Goal: Navigation & Orientation: Find specific page/section

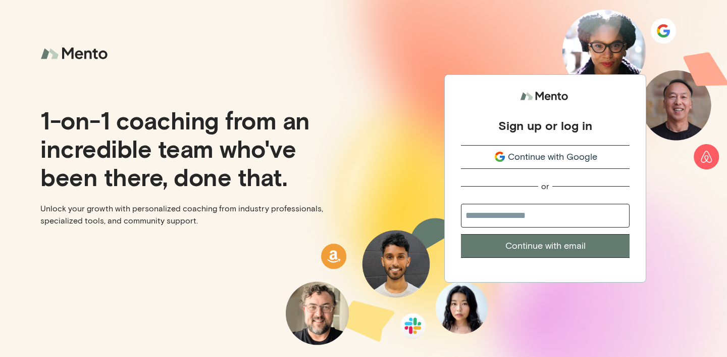
click at [564, 162] on span "Continue with Google" at bounding box center [552, 157] width 89 height 14
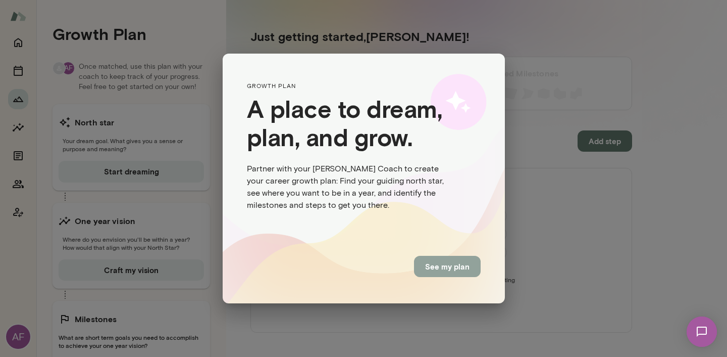
click at [433, 268] on button "See my plan" at bounding box center [447, 266] width 67 height 21
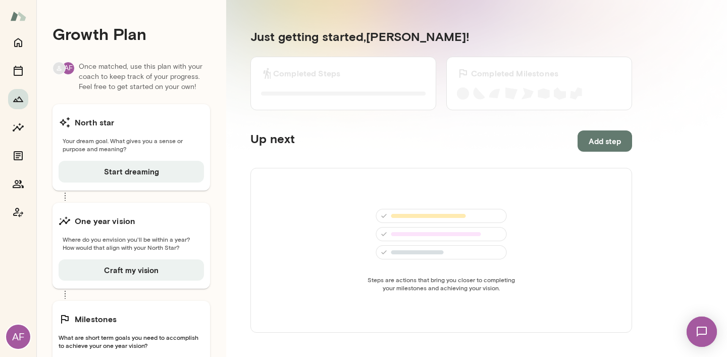
click at [15, 16] on img at bounding box center [18, 16] width 16 height 19
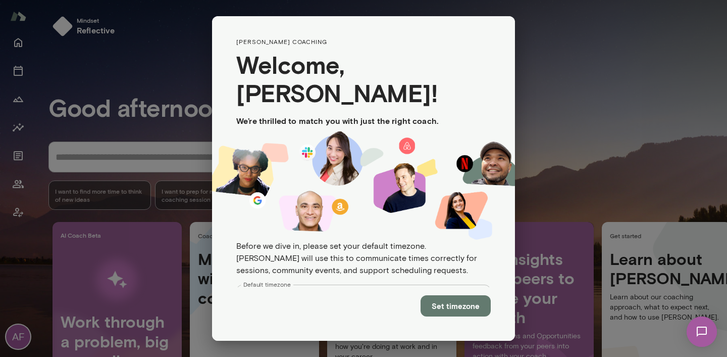
click at [458, 300] on button "Set timezone" at bounding box center [456, 305] width 70 height 21
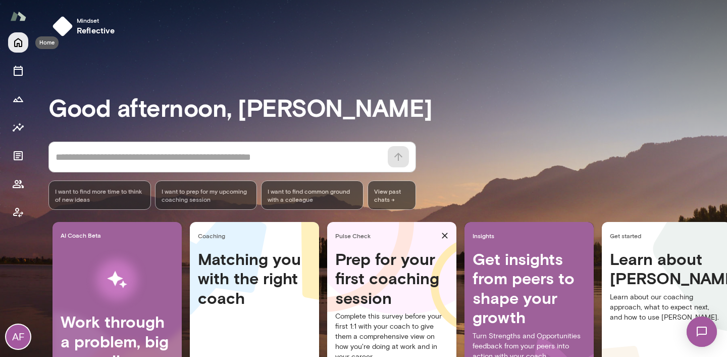
click at [18, 43] on icon "Home" at bounding box center [18, 42] width 8 height 9
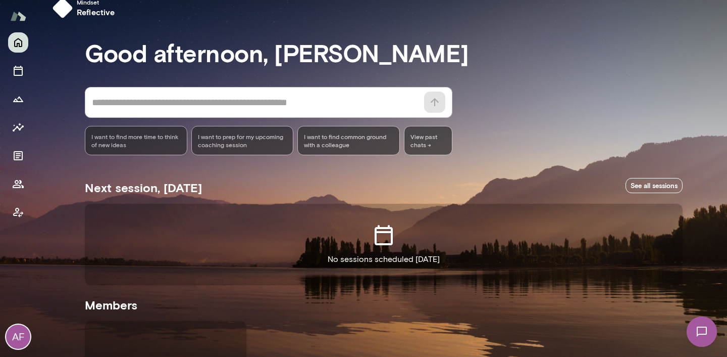
scroll to position [19, 0]
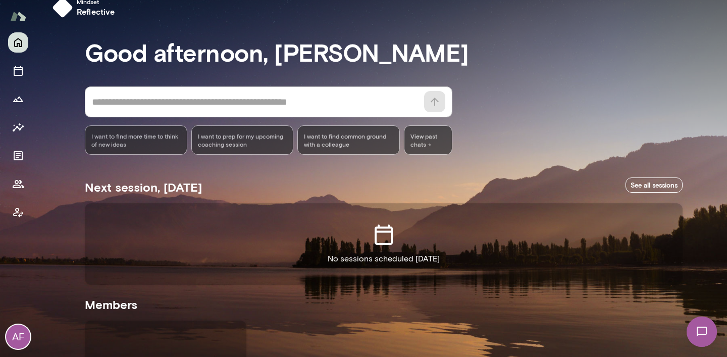
click at [13, 336] on div "AF" at bounding box center [18, 336] width 24 height 24
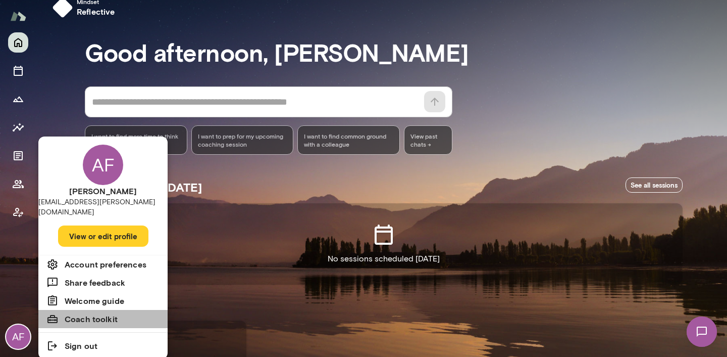
click at [94, 313] on h6 "Coach toolkit" at bounding box center [91, 319] width 53 height 12
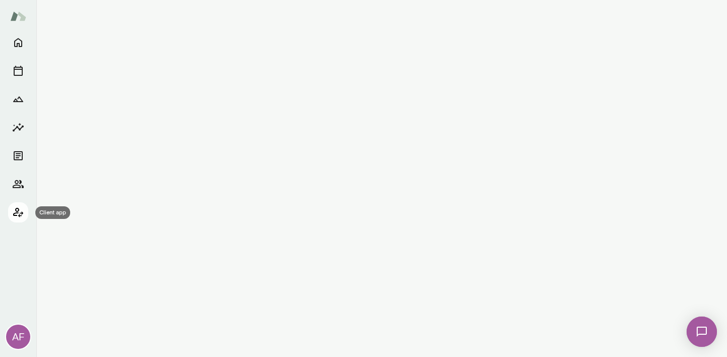
click at [20, 216] on icon "Client app" at bounding box center [18, 212] width 12 height 12
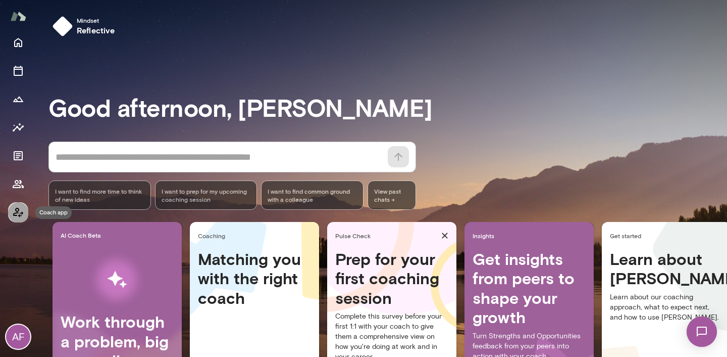
click at [20, 216] on icon "Coach app" at bounding box center [18, 212] width 12 height 12
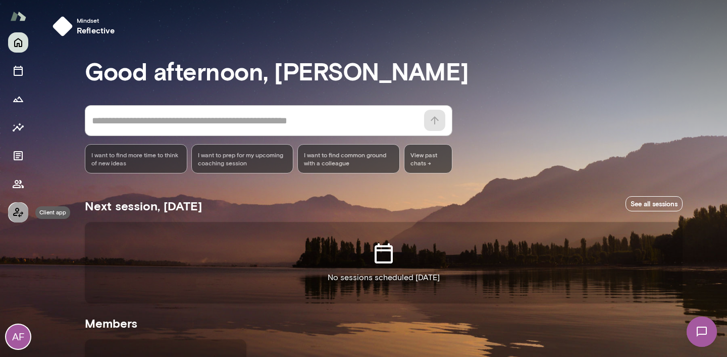
click at [20, 216] on icon "Client app" at bounding box center [18, 212] width 12 height 12
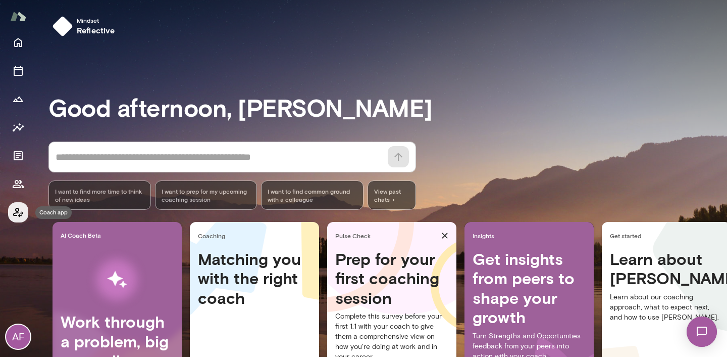
click at [20, 216] on icon "Coach app" at bounding box center [18, 212] width 12 height 12
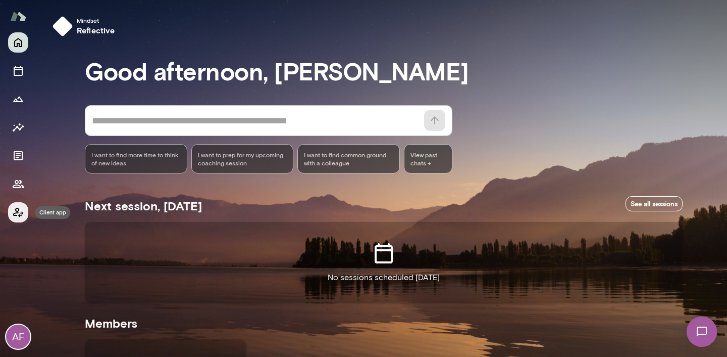
click at [20, 216] on icon "Client app" at bounding box center [18, 212] width 12 height 12
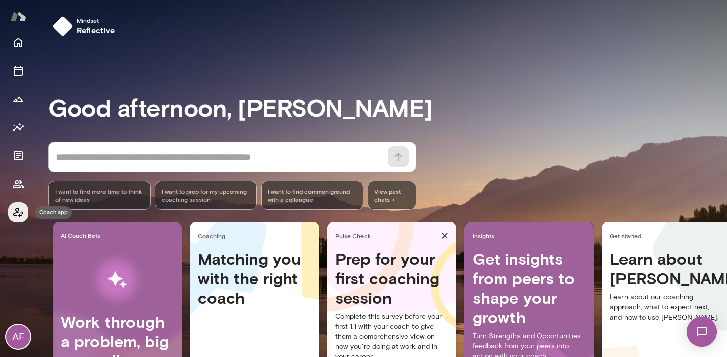
click at [20, 216] on icon "Coach app" at bounding box center [18, 212] width 12 height 12
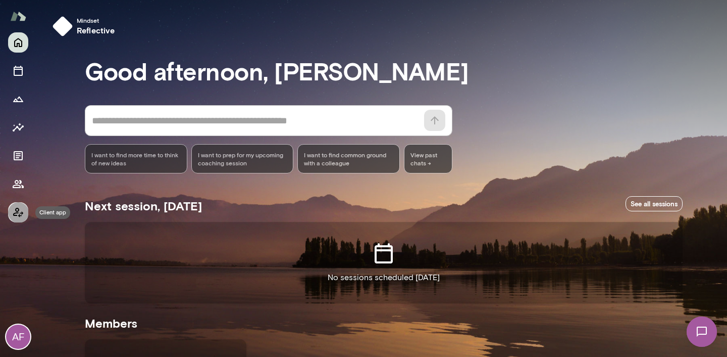
click at [20, 216] on icon "Client app" at bounding box center [18, 212] width 12 height 12
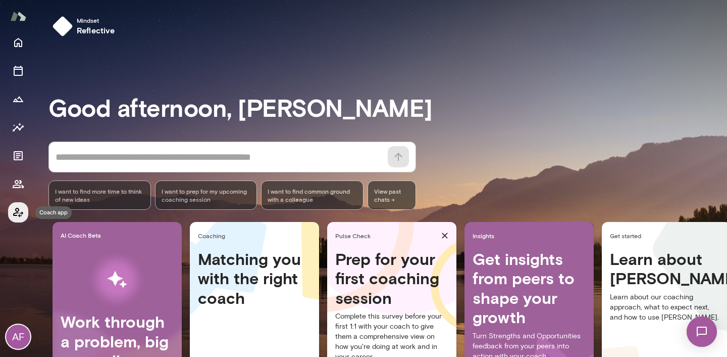
click at [19, 215] on icon "Coach app" at bounding box center [18, 213] width 10 height 10
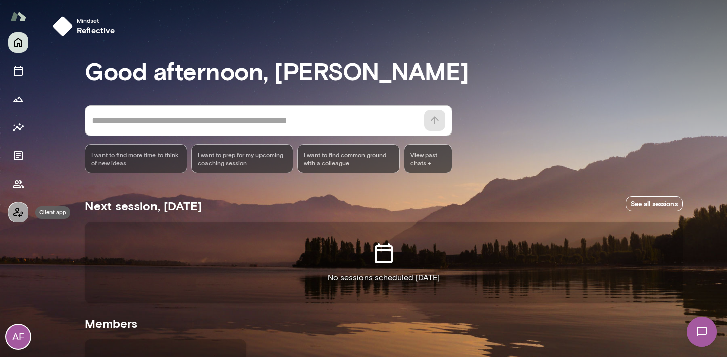
click at [19, 215] on icon "Client app" at bounding box center [18, 213] width 10 height 10
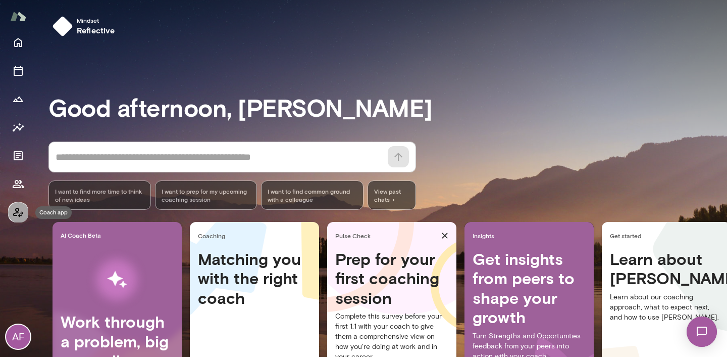
click at [19, 215] on icon "Coach app" at bounding box center [18, 213] width 10 height 10
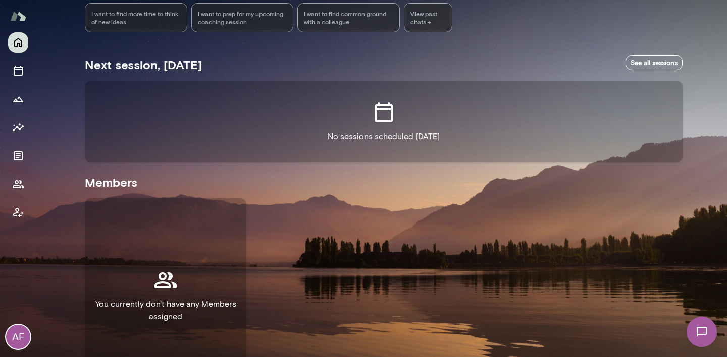
scroll to position [188, 0]
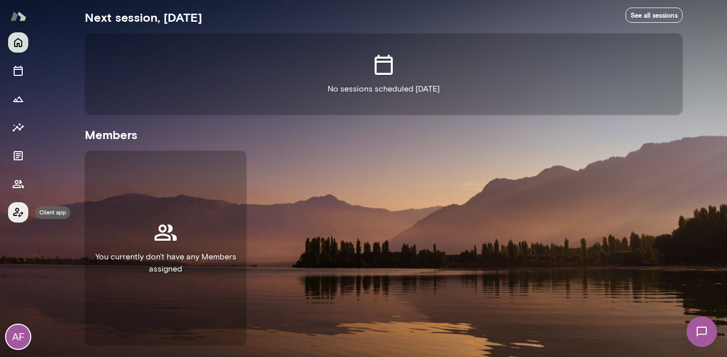
click at [14, 213] on icon "Client app" at bounding box center [18, 213] width 10 height 10
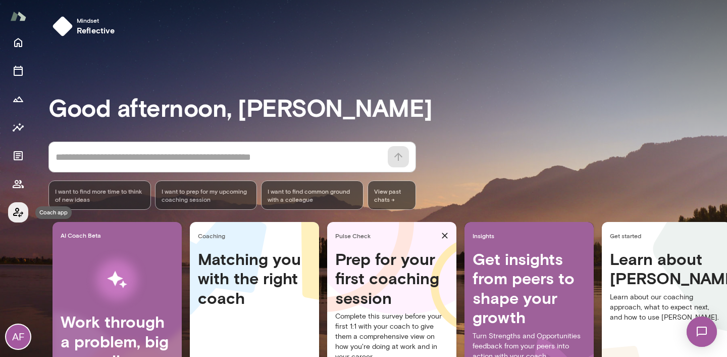
click at [19, 215] on icon "Coach app" at bounding box center [18, 213] width 10 height 10
